Goal: Task Accomplishment & Management: Manage account settings

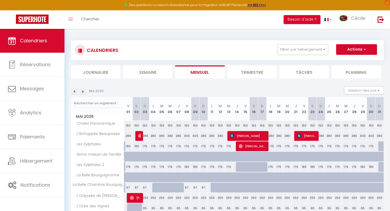
scroll to position [45, 0]
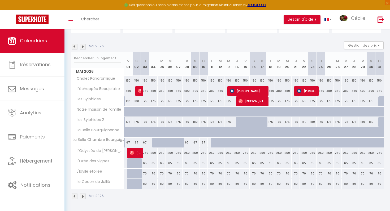
click at [83, 45] on img at bounding box center [83, 47] width 6 height 6
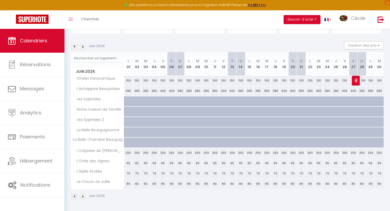
click at [83, 45] on img at bounding box center [83, 47] width 6 height 6
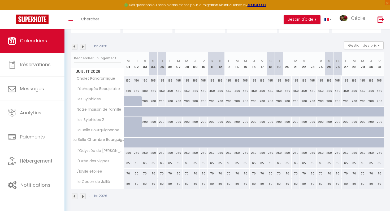
click at [76, 45] on img at bounding box center [75, 47] width 6 height 6
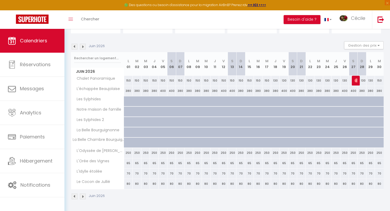
click at [76, 45] on img at bounding box center [75, 47] width 6 height 6
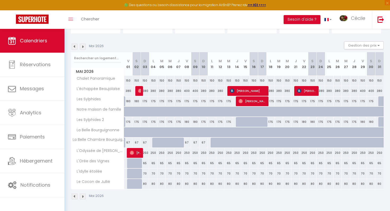
click at [76, 45] on img at bounding box center [75, 47] width 6 height 6
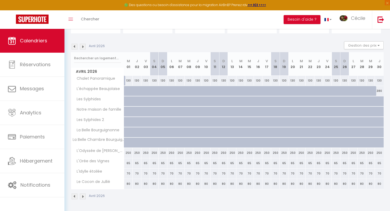
click at [76, 45] on img at bounding box center [75, 47] width 6 height 6
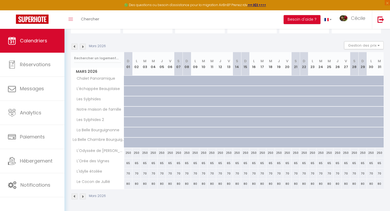
click at [76, 45] on img at bounding box center [75, 47] width 6 height 6
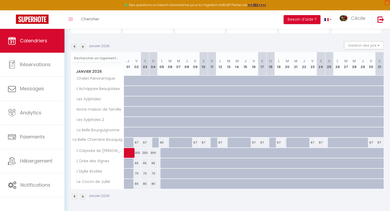
click at [76, 45] on img at bounding box center [75, 47] width 6 height 6
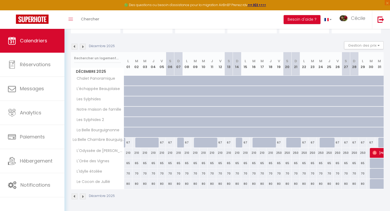
click at [76, 45] on img at bounding box center [75, 47] width 6 height 6
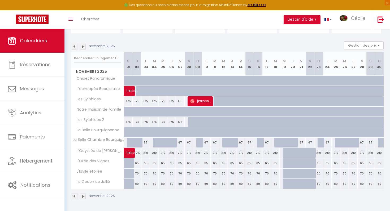
click at [72, 48] on img at bounding box center [75, 47] width 6 height 6
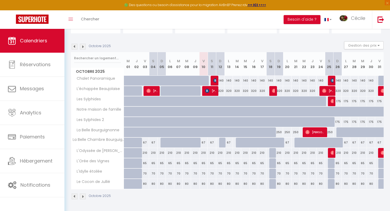
click at [380, 83] on div at bounding box center [382, 81] width 8 height 10
select select "1"
type input "Ven 31 Octobre 2025"
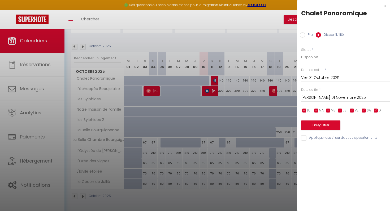
click at [339, 99] on input "[PERSON_NAME] 01 Novembre 2025" at bounding box center [345, 97] width 89 height 7
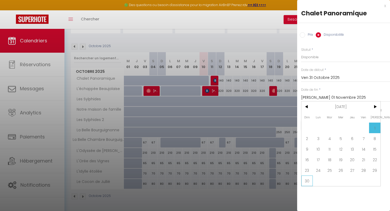
click at [309, 178] on span "30" at bounding box center [306, 181] width 11 height 11
type input "Dim 30 Novembre 2025"
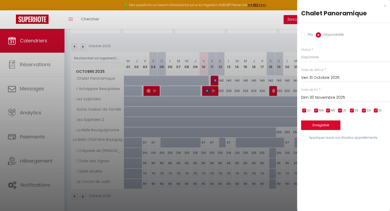
click at [35, 66] on div at bounding box center [195, 105] width 390 height 211
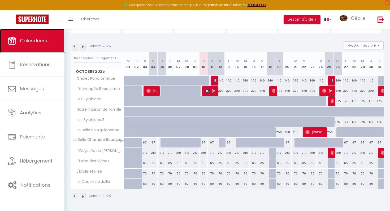
click at [41, 45] on link "Calendriers" at bounding box center [32, 41] width 64 height 24
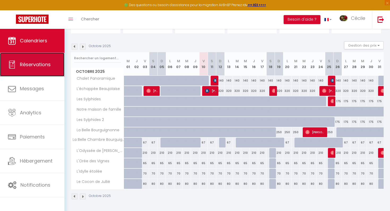
click at [37, 68] on span "Réservations" at bounding box center [35, 64] width 31 height 7
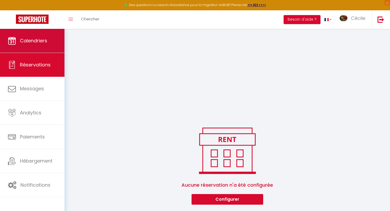
scroll to position [370, 0]
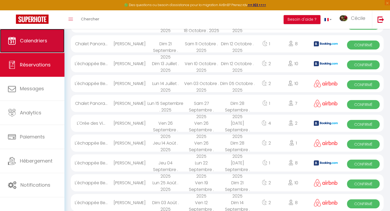
click at [42, 44] on link "Calendriers" at bounding box center [32, 41] width 64 height 24
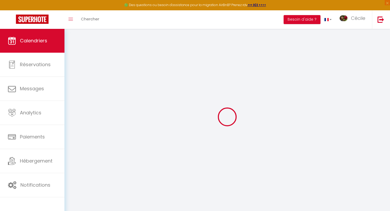
select select
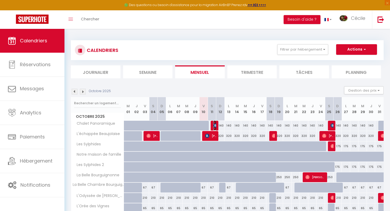
click at [215, 127] on img at bounding box center [215, 126] width 4 height 4
select select "OK"
select select "KO"
select select "0"
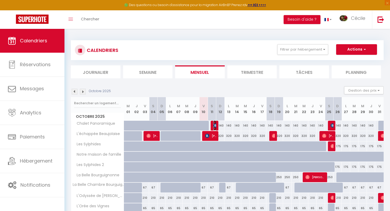
select select "1"
select select
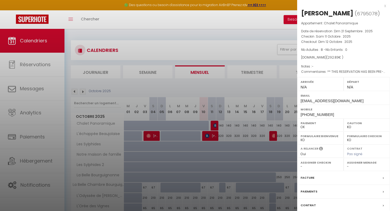
click at [385, 7] on div "x" at bounding box center [341, 6] width 89 height 6
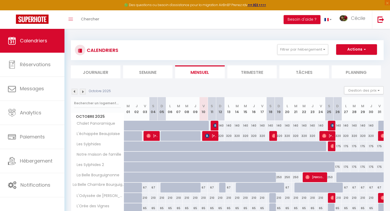
click at [381, 127] on div at bounding box center [382, 126] width 8 height 10
type input "130"
type input "Ven 31 Octobre 2025"
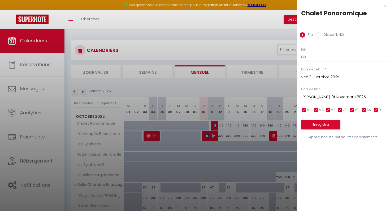
click at [335, 96] on input "[PERSON_NAME] 01 Novembre 2025" at bounding box center [345, 97] width 89 height 7
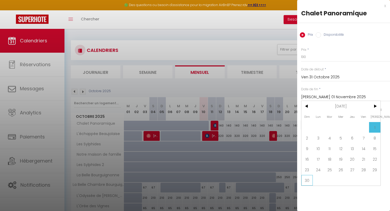
click at [309, 181] on span "30" at bounding box center [306, 180] width 11 height 11
type input "Dim 30 Novembre 2025"
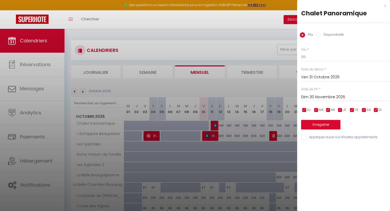
click at [319, 36] on input "Disponibilité" at bounding box center [318, 34] width 5 height 5
radio input "true"
radio input "false"
click at [312, 123] on button "Enregistrer" at bounding box center [320, 126] width 39 height 10
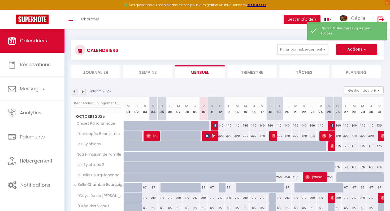
click at [378, 126] on div "130" at bounding box center [379, 126] width 8 height 10
select select "1"
type input "Ven 31 Octobre 2025"
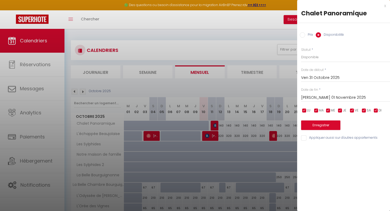
click at [311, 96] on input "[PERSON_NAME] 01 Novembre 2025" at bounding box center [345, 97] width 89 height 7
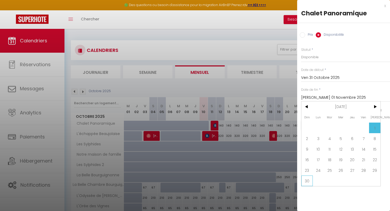
click at [306, 178] on span "30" at bounding box center [306, 181] width 11 height 11
type input "Dim 30 Novembre 2025"
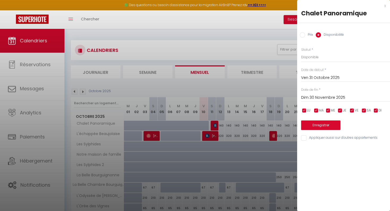
click at [307, 34] on label "Prix" at bounding box center [309, 35] width 8 height 6
click at [305, 34] on input "Prix" at bounding box center [302, 34] width 5 height 5
radio input "true"
radio input "false"
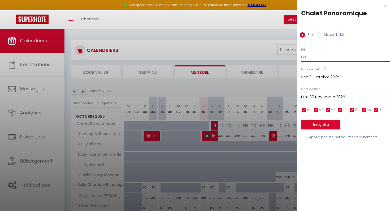
drag, startPoint x: 308, startPoint y: 58, endPoint x: 294, endPoint y: 58, distance: 13.5
click at [294, 58] on body "🟢 Des questions ou besoin d'assistance pour la migration AirBnB? Prenez rdv >>>…" at bounding box center [195, 143] width 390 height 228
type input "140"
click at [313, 125] on button "Enregistrer" at bounding box center [320, 125] width 39 height 10
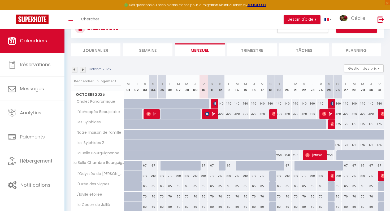
scroll to position [45, 0]
